Goal: Task Accomplishment & Management: Use online tool/utility

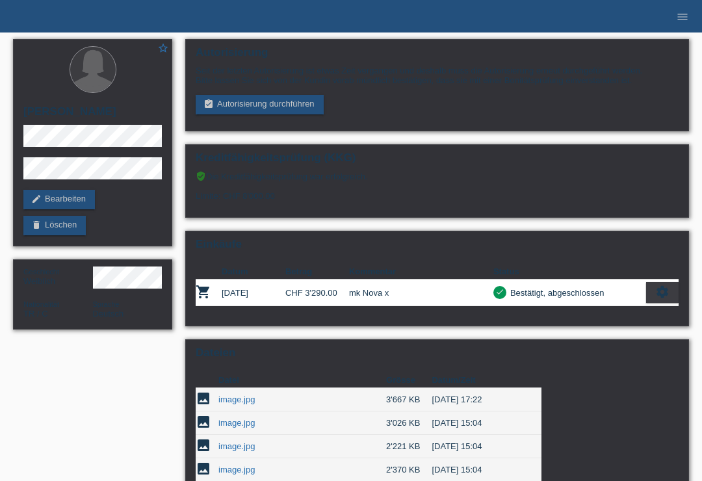
scroll to position [-1, 0]
click at [691, 20] on link "menu" at bounding box center [682, 16] width 26 height 8
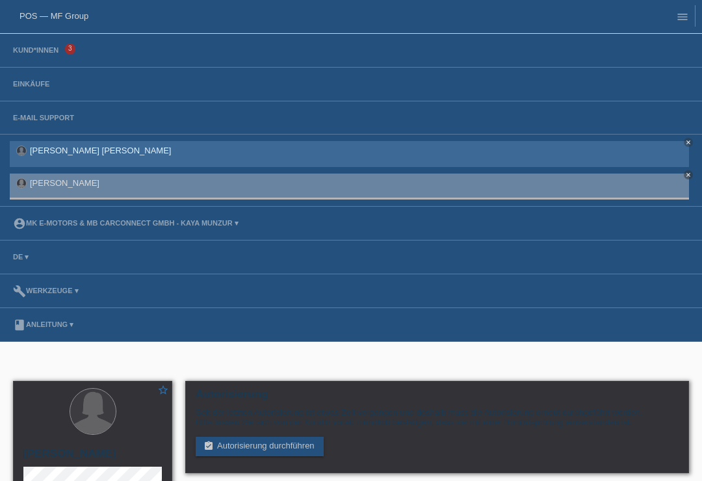
click at [40, 155] on link "[PERSON_NAME] [PERSON_NAME]" at bounding box center [100, 151] width 141 height 10
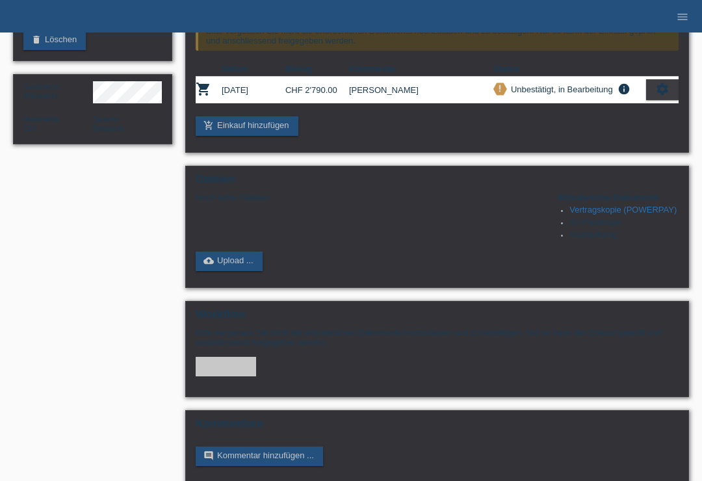
scroll to position [199, 0]
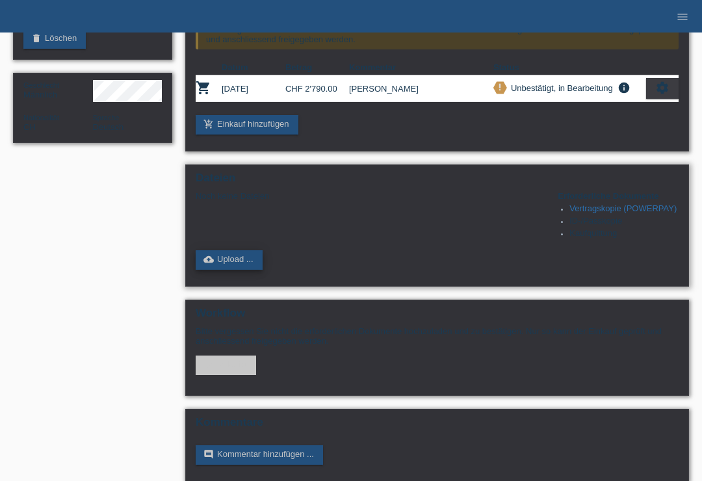
click at [236, 270] on link "cloud_upload Upload ..." at bounding box center [229, 259] width 67 height 19
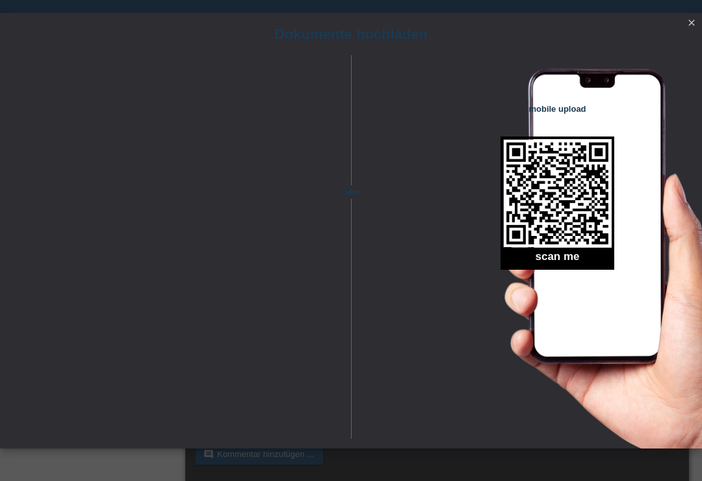
click at [684, 22] on link "close" at bounding box center [691, 23] width 17 height 15
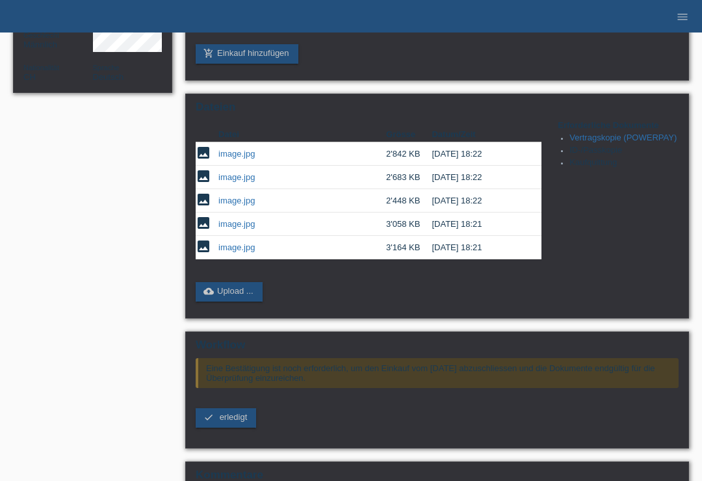
scroll to position [310, 0]
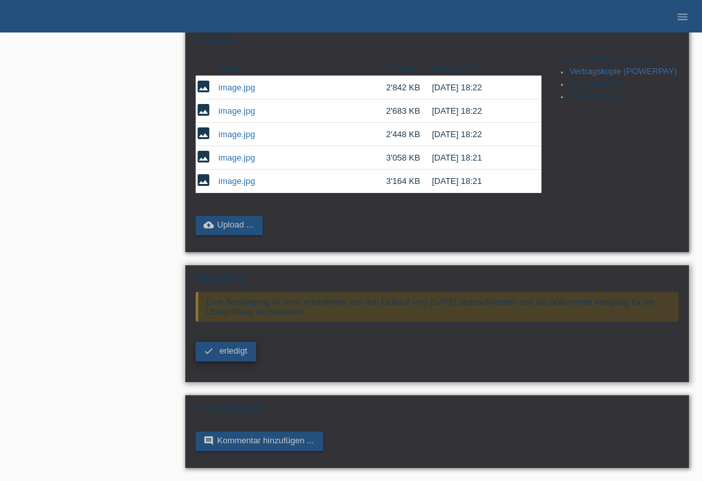
click at [222, 355] on span "erledigt" at bounding box center [234, 351] width 28 height 10
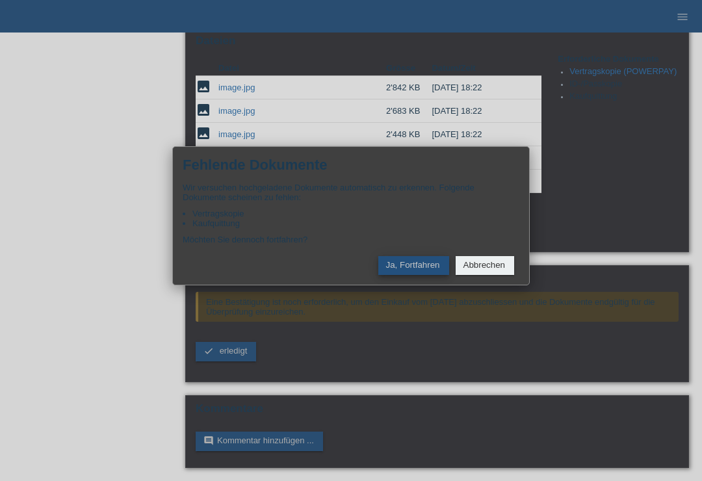
click at [420, 275] on button "Ja, Fortfahren" at bounding box center [413, 265] width 71 height 19
